Goal: Task Accomplishment & Management: Use online tool/utility

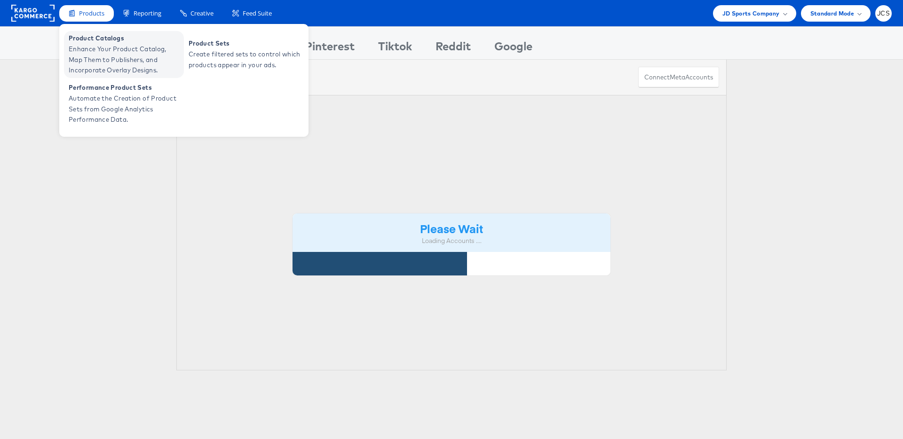
click at [90, 49] on span "Enhance Your Product Catalog, Map Them to Publishers, and Incorporate Overlay D…" at bounding box center [125, 60] width 113 height 32
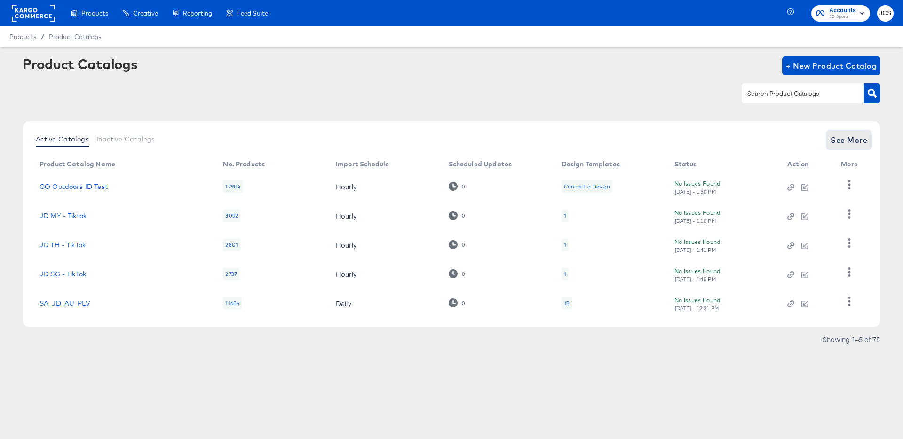
click at [857, 141] on span "See More" at bounding box center [849, 140] width 37 height 13
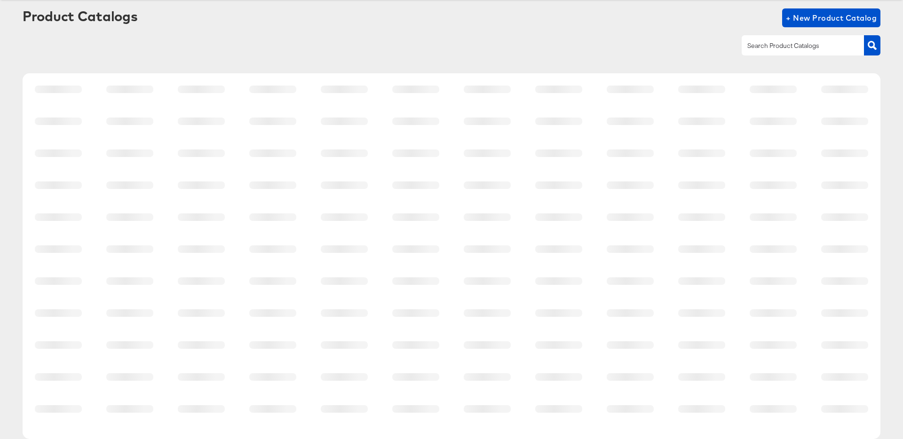
scroll to position [87, 0]
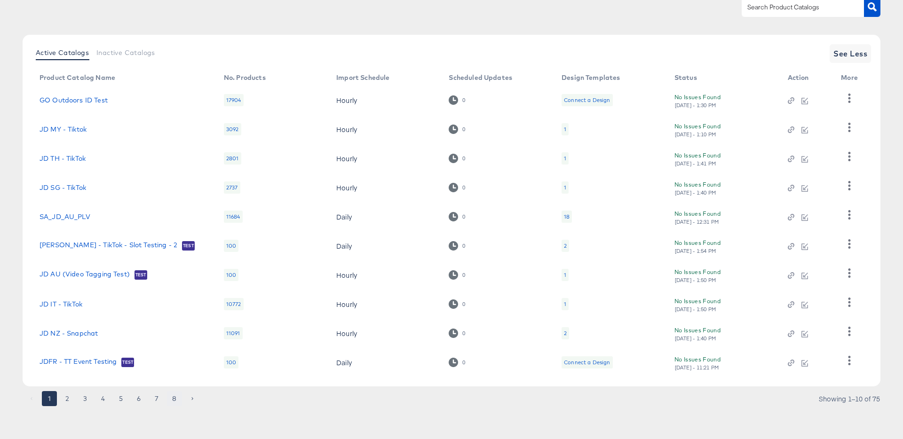
click at [176, 402] on button "8" at bounding box center [174, 398] width 15 height 15
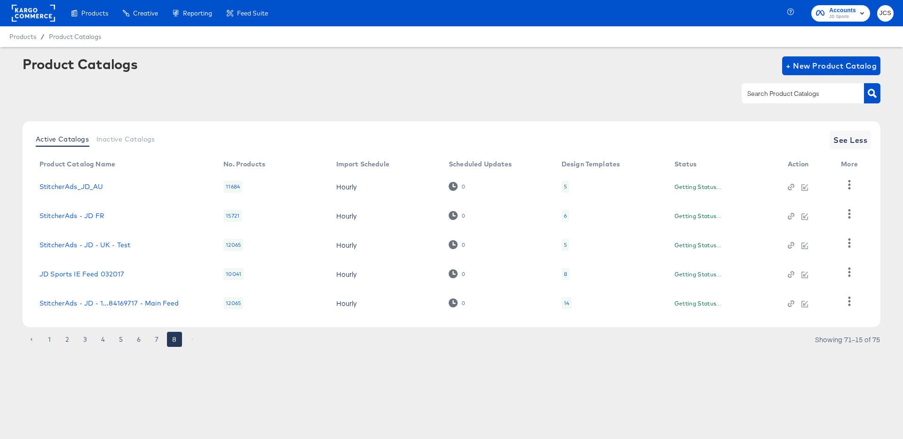
scroll to position [0, 0]
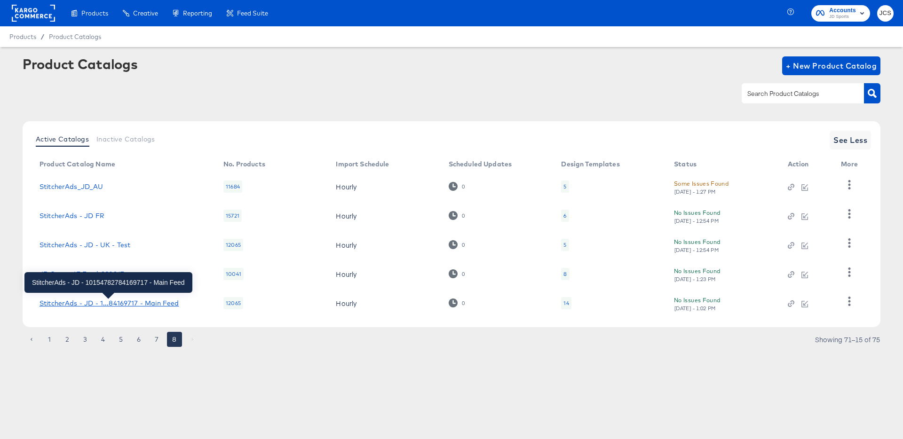
click at [163, 300] on div "StitcherAds - JD - 1...84169717 - Main Feed" at bounding box center [109, 304] width 139 height 8
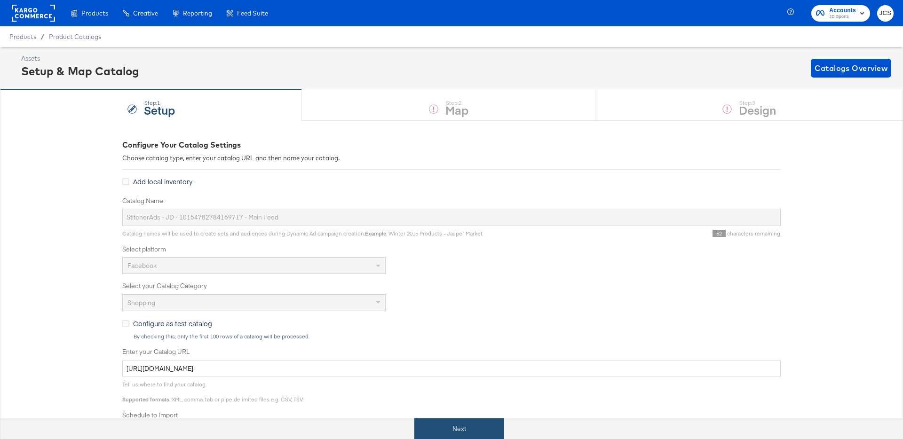
click at [476, 429] on button "Next" at bounding box center [459, 429] width 90 height 21
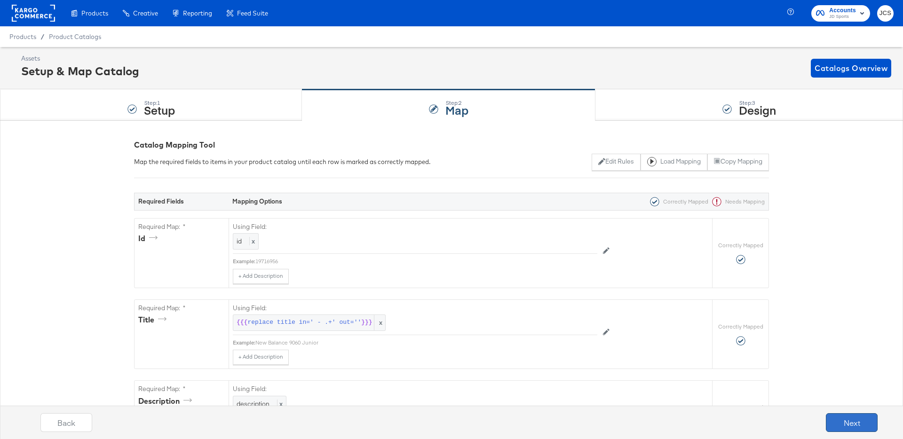
click at [858, 417] on button "Next" at bounding box center [852, 422] width 52 height 19
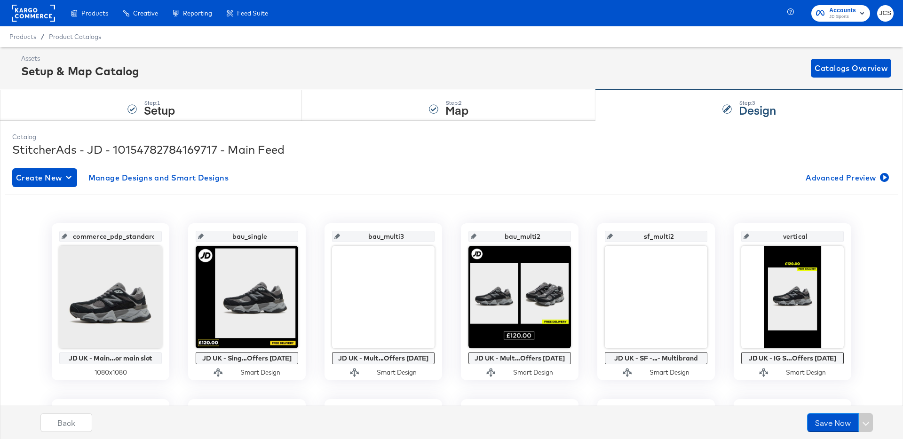
click at [35, 15] on rect at bounding box center [33, 13] width 43 height 17
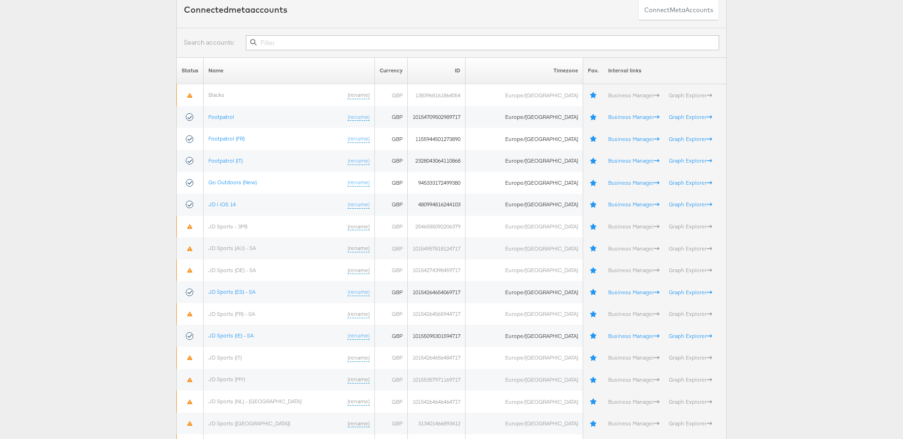
scroll to position [72, 0]
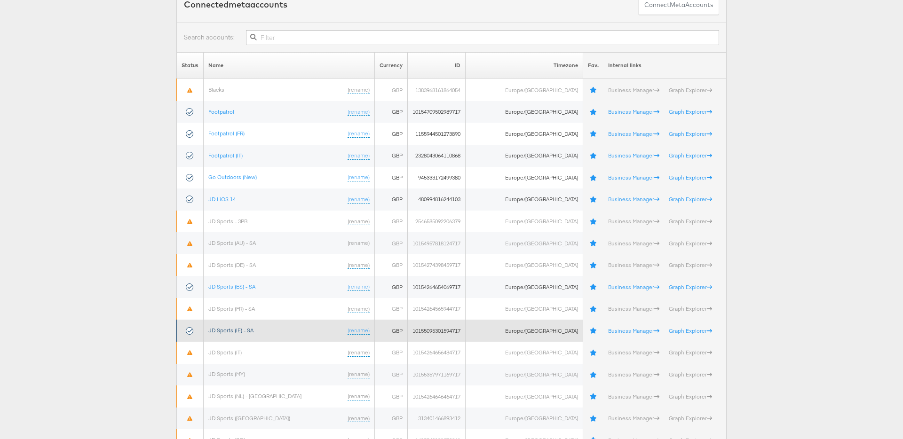
click at [244, 332] on link "JD Sports (IE) - SA" at bounding box center [230, 330] width 45 height 7
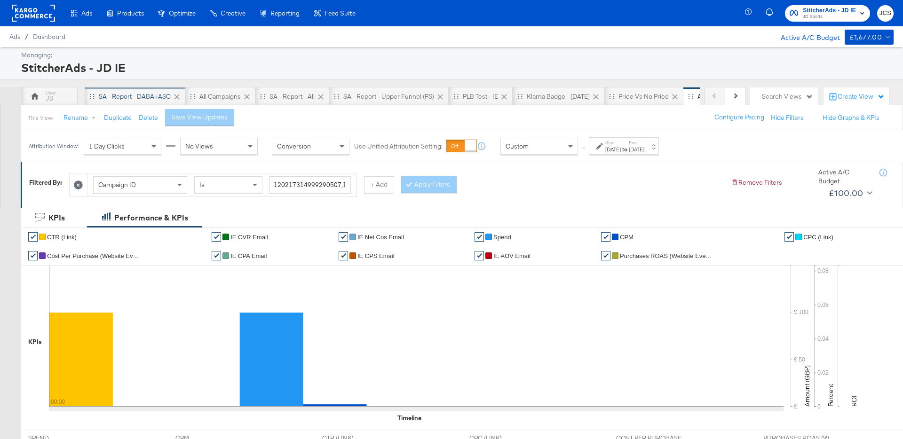
click at [101, 99] on div "SA - Report - DABA+ASC" at bounding box center [135, 96] width 72 height 9
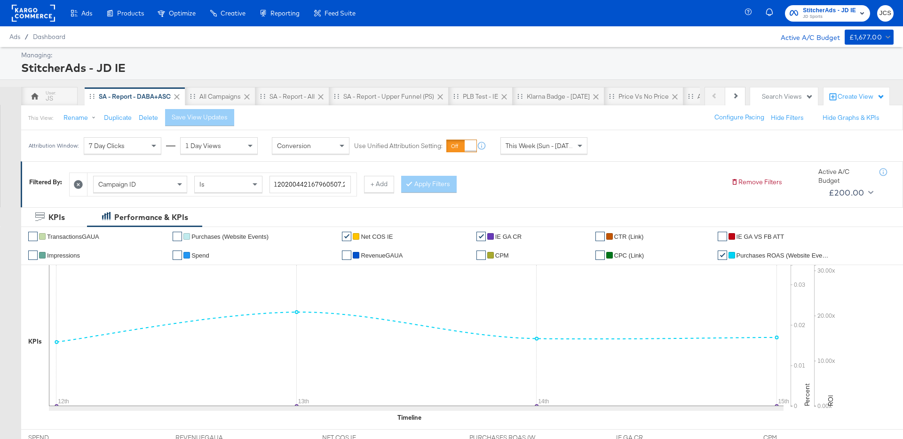
click at [529, 145] on span "This Week (Sun - [DATE])" at bounding box center [541, 146] width 71 height 8
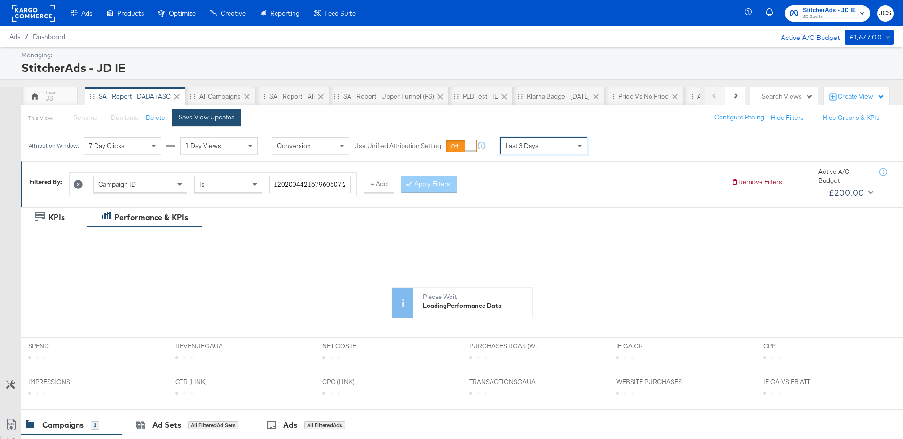
click at [221, 119] on div "Save View Updates" at bounding box center [207, 117] width 56 height 9
